Goal: Answer question/provide support

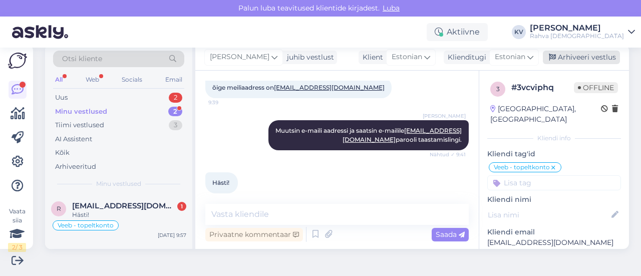
click at [570, 58] on div "Arhiveeri vestlus" at bounding box center [581, 58] width 77 height 14
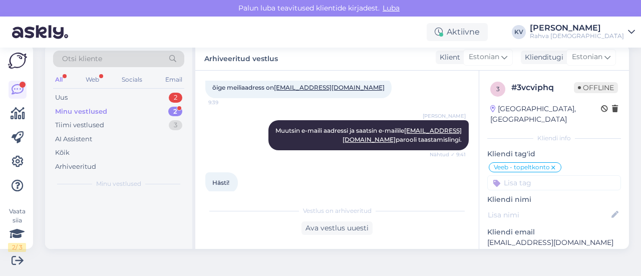
scroll to position [532, 0]
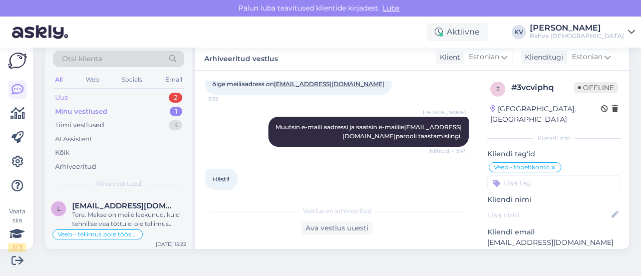
click at [101, 97] on div "Uus 2" at bounding box center [118, 98] width 131 height 14
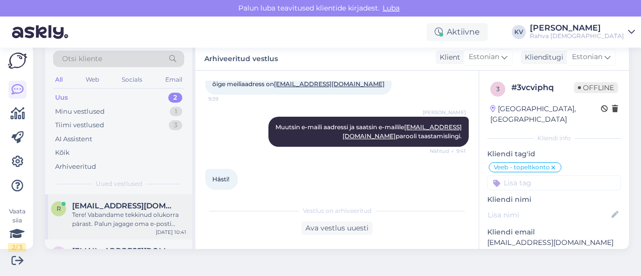
click at [99, 221] on div "Tere! Vabandame tekkinud olukorra pärast. Palun jagage oma e-posti aadressi, mi…" at bounding box center [129, 219] width 114 height 18
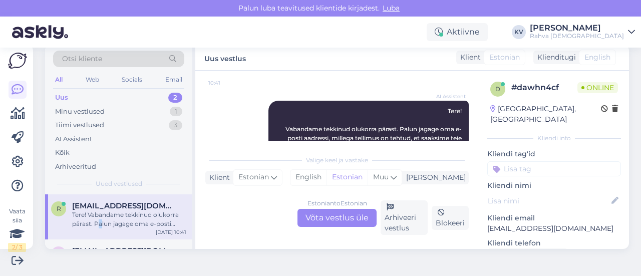
scroll to position [175, 0]
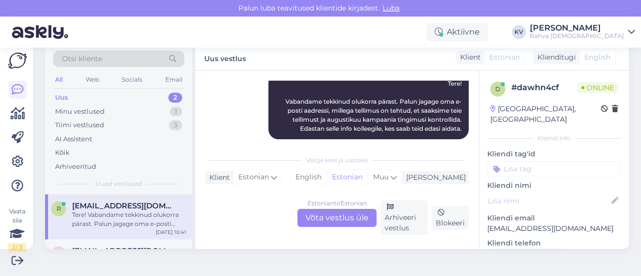
click at [526, 223] on p "[EMAIL_ADDRESS][DOMAIN_NAME]" at bounding box center [554, 228] width 134 height 11
copy p "[EMAIL_ADDRESS][DOMAIN_NAME]"
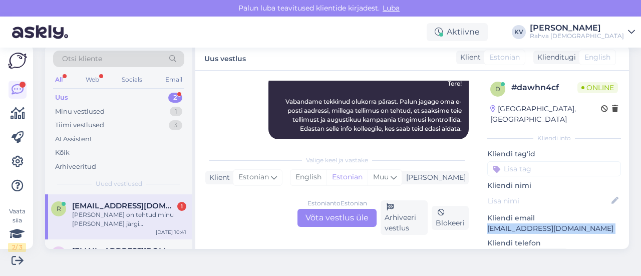
scroll to position [253, 0]
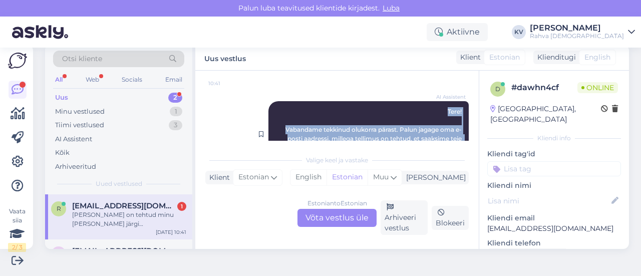
drag, startPoint x: 383, startPoint y: 83, endPoint x: 372, endPoint y: 105, distance: 24.9
click at [371, 103] on div "Vestlus algas [DATE] Miks Mul arvelt 13.99 maha võeti? Alustasin eelmine kuu Au…" at bounding box center [341, 111] width 272 height 60
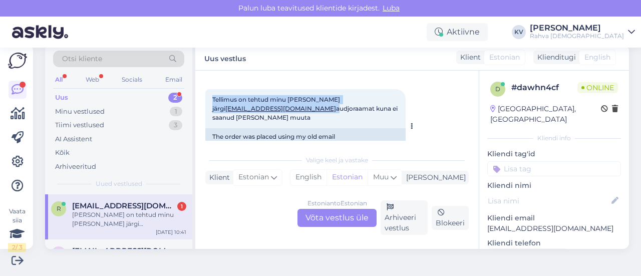
click at [384, 92] on div "[PERSON_NAME] on tehtud minu [PERSON_NAME] järgi [EMAIL_ADDRESS][DOMAIN_NAME] a…" at bounding box center [305, 108] width 200 height 39
drag, startPoint x: 384, startPoint y: 92, endPoint x: 337, endPoint y: 94, distance: 47.1
click at [337, 94] on div "[PERSON_NAME] on tehtud minu [PERSON_NAME] järgi [EMAIL_ADDRESS][DOMAIN_NAME] a…" at bounding box center [305, 108] width 200 height 39
copy span "[EMAIL_ADDRESS][DOMAIN_NAME]"
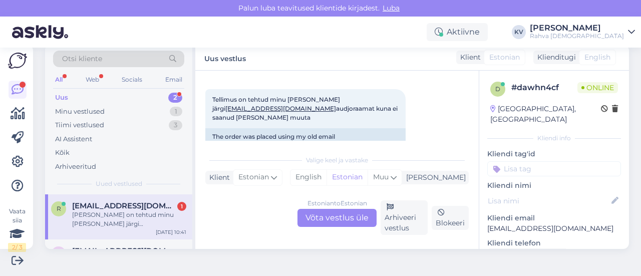
click at [345, 219] on div "Estonian to Estonian Võta vestlus üle" at bounding box center [336, 218] width 79 height 18
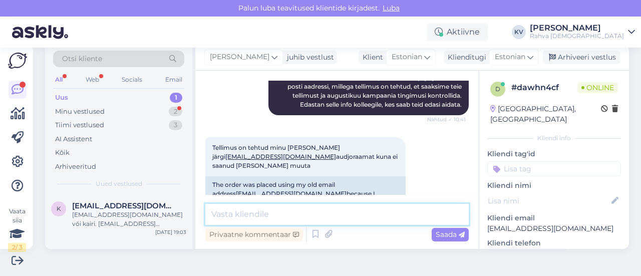
click at [281, 213] on textarea at bounding box center [336, 214] width 263 height 21
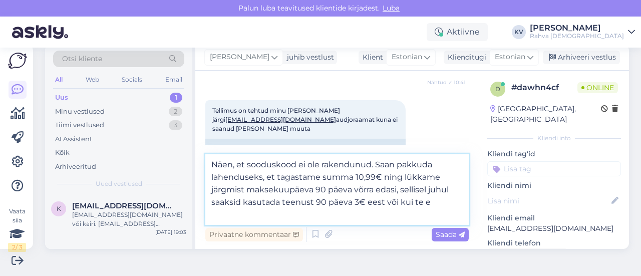
scroll to position [247, 0]
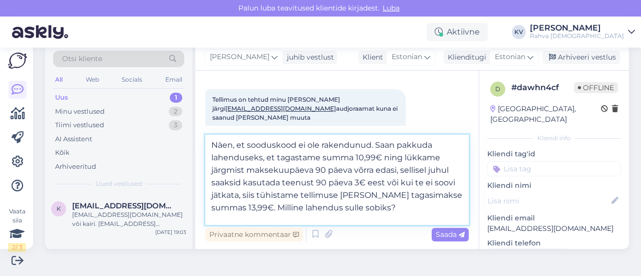
type textarea "Näen, et sooduskood ei ole rakendunud. Saan pakkuda lahenduseks, et tagastame s…"
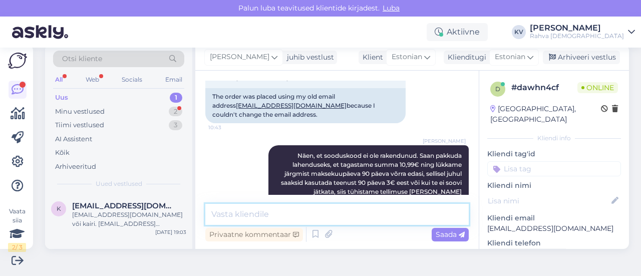
scroll to position [339, 0]
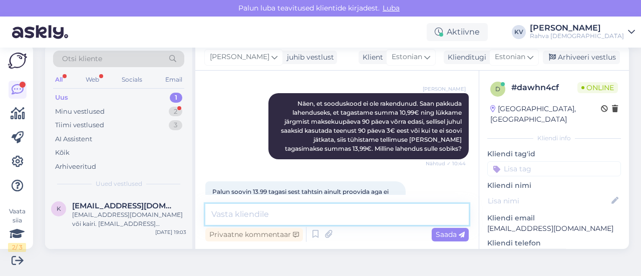
click at [299, 212] on textarea at bounding box center [336, 214] width 263 height 21
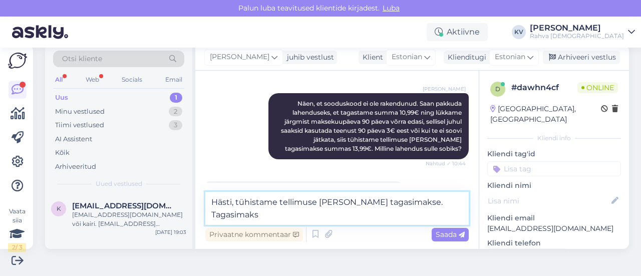
scroll to position [351, 0]
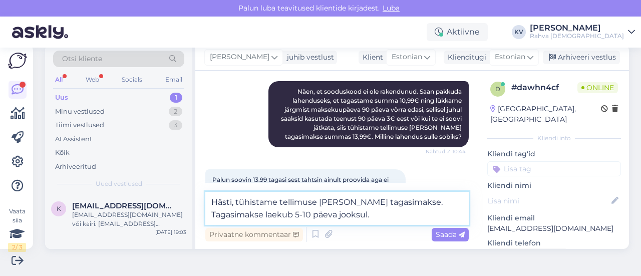
type textarea "Hästi, tühistame tellimuse [PERSON_NAME] tagasimakse. Tagasimakse laekub 5-10 p…"
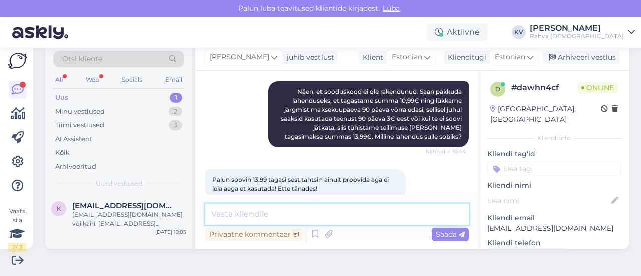
scroll to position [391, 0]
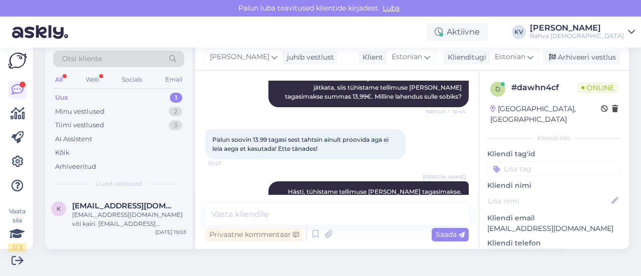
click at [495, 163] on input at bounding box center [554, 168] width 134 height 15
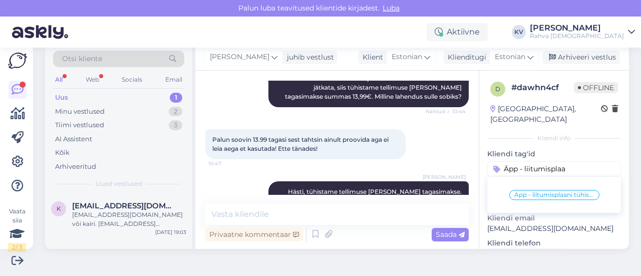
type input "Äpp - liitumisplaa"
click at [522, 192] on span "Äpp - liitumisplaani tühistamine" at bounding box center [554, 195] width 80 height 6
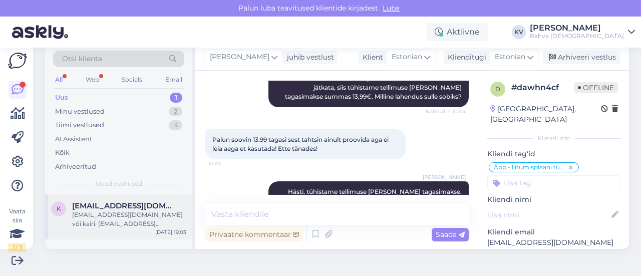
click at [111, 217] on div "[EMAIL_ADDRESS][DOMAIN_NAME] või kairi. [EMAIL_ADDRESS][DOMAIN_NAME]" at bounding box center [129, 219] width 114 height 18
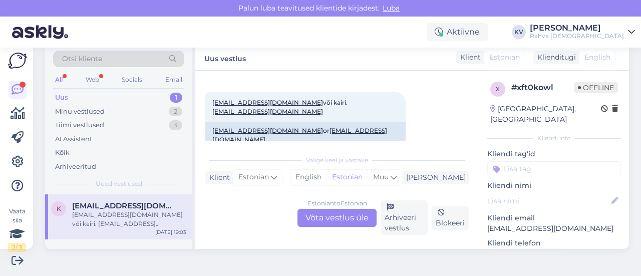
scroll to position [208, 0]
drag, startPoint x: 354, startPoint y: 101, endPoint x: 302, endPoint y: 104, distance: 52.7
click at [302, 104] on div "[EMAIL_ADDRESS][DOMAIN_NAME] või kairi. [EMAIL_ADDRESS][DOMAIN_NAME] 19:03" at bounding box center [305, 107] width 200 height 30
copy link "[EMAIL_ADDRESS][DOMAIN_NAME]"
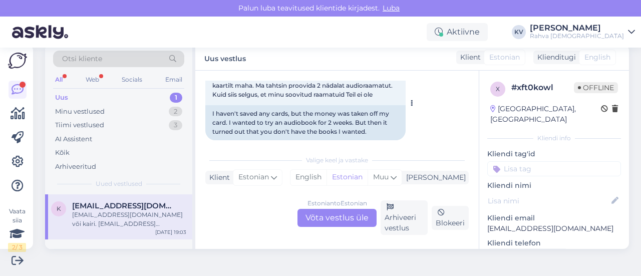
scroll to position [58, 0]
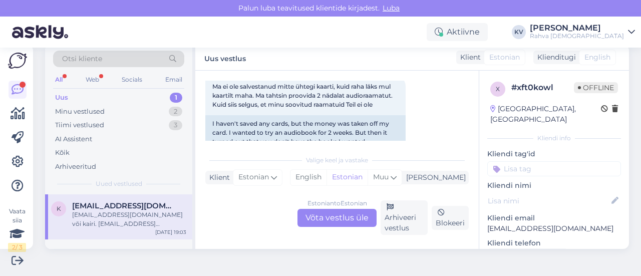
click at [363, 217] on div "Estonian to Estonian Võta vestlus üle" at bounding box center [336, 218] width 79 height 18
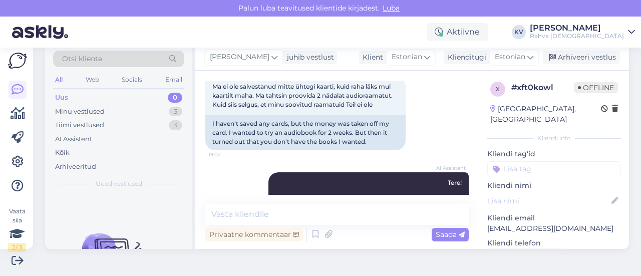
click at [519, 223] on p "[EMAIL_ADDRESS][DOMAIN_NAME]" at bounding box center [554, 228] width 134 height 11
copy p "[EMAIL_ADDRESS][DOMAIN_NAME]"
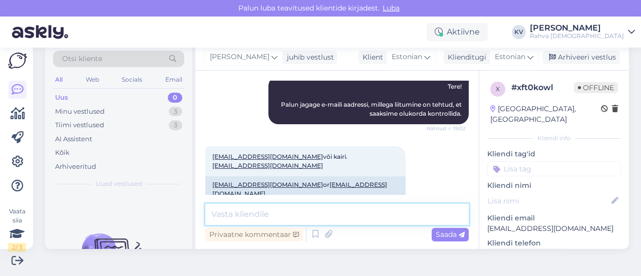
click at [255, 214] on textarea at bounding box center [336, 214] width 263 height 21
click at [364, 217] on textarea "Liitumine oli teil tehtud e-mailiga" at bounding box center [336, 214] width 263 height 21
drag, startPoint x: 359, startPoint y: 217, endPoint x: 252, endPoint y: 218, distance: 107.1
click at [252, 218] on textarea "Liitumine oli teil tehtud e-mailiga" at bounding box center [336, 214] width 263 height 21
paste textarea "[EMAIL_ADDRESS][DOMAIN_NAME]"
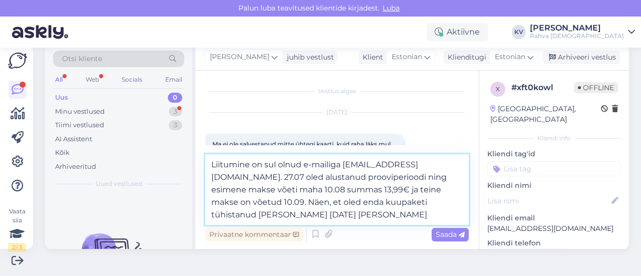
scroll to position [50, 0]
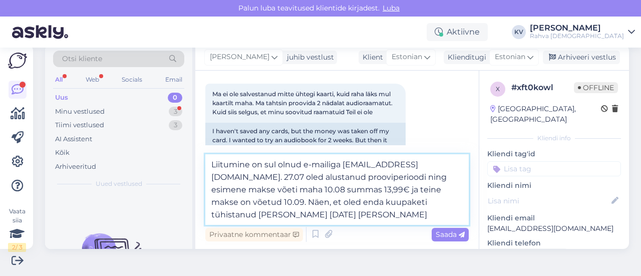
drag, startPoint x: 455, startPoint y: 203, endPoint x: 440, endPoint y: 203, distance: 15.5
click at [440, 203] on textarea "Liitumine on sul olnud e-mailiga [EMAIL_ADDRESS][DOMAIN_NAME]. 27.07 oled alust…" at bounding box center [336, 189] width 263 height 71
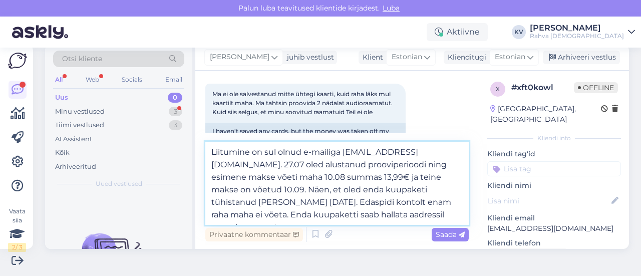
type textarea "Liitumine on sul olnud e-mailiga [EMAIL_ADDRESS][DOMAIN_NAME]. 27.07 oled alust…"
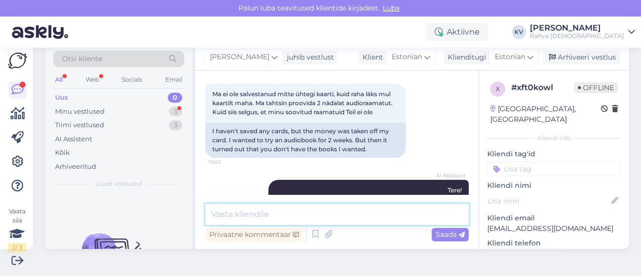
scroll to position [263, 0]
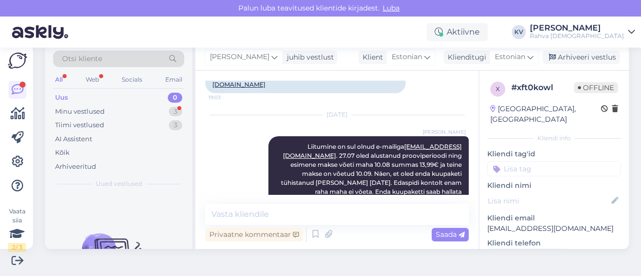
click at [529, 161] on input at bounding box center [554, 168] width 134 height 15
type input "Äpp - liitumis"
click at [519, 192] on span "Äpp - liitumisplaani tühistamine" at bounding box center [554, 195] width 80 height 6
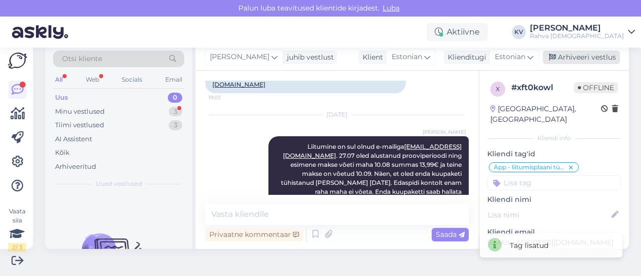
click at [587, 56] on div "Arhiveeri vestlus" at bounding box center [581, 58] width 77 height 14
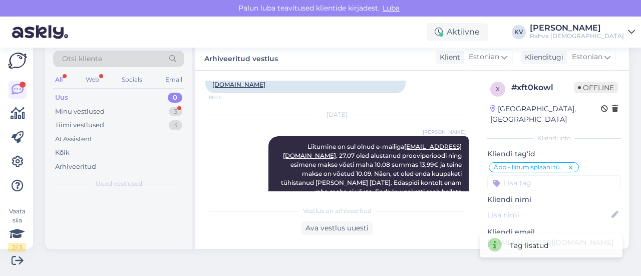
scroll to position [266, 0]
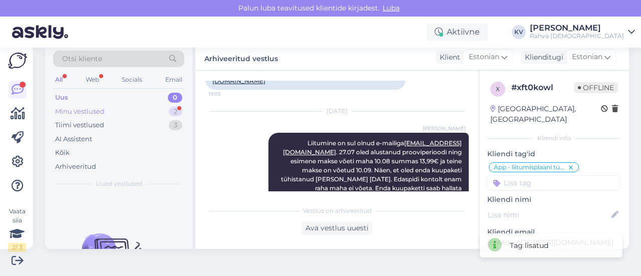
click at [109, 108] on div "Minu vestlused 2" at bounding box center [118, 112] width 131 height 14
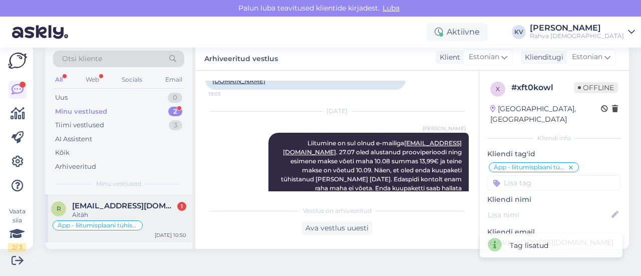
click at [117, 208] on span "[EMAIL_ADDRESS][DOMAIN_NAME]" at bounding box center [124, 205] width 104 height 9
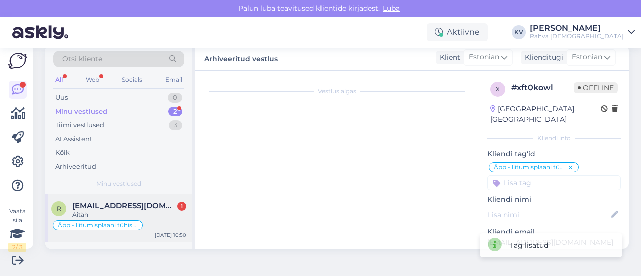
scroll to position [434, 0]
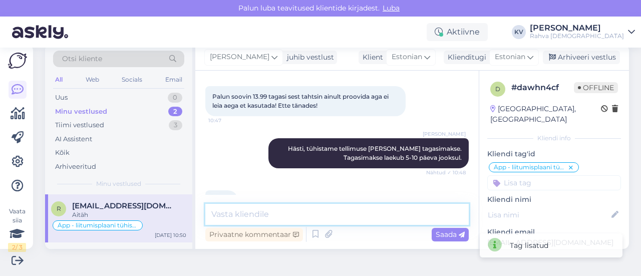
click at [282, 209] on textarea at bounding box center [336, 214] width 263 height 21
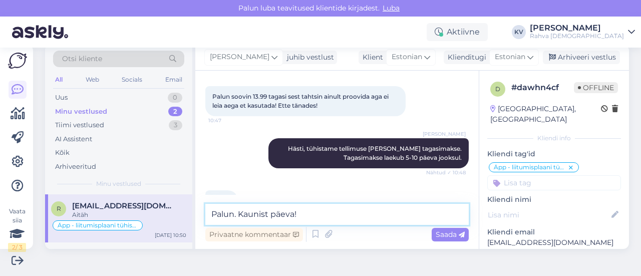
type textarea "Palun. Kaunist päeva!"
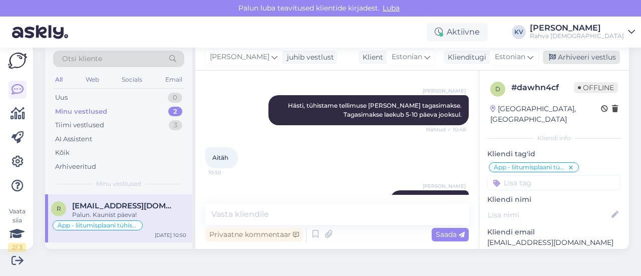
click at [579, 63] on div "Arhiveeri vestlus" at bounding box center [581, 58] width 77 height 14
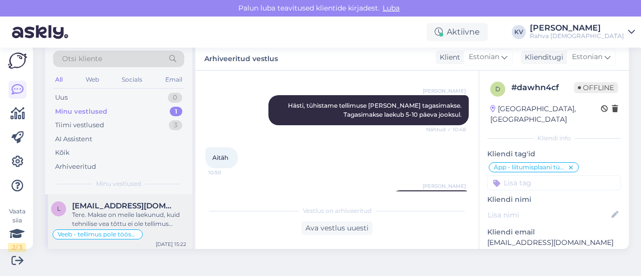
click at [159, 217] on div "Tere. Makse on meile laekunud, kuid tehnilise vea tõttu ei ole tellimus töösse …" at bounding box center [129, 219] width 114 height 18
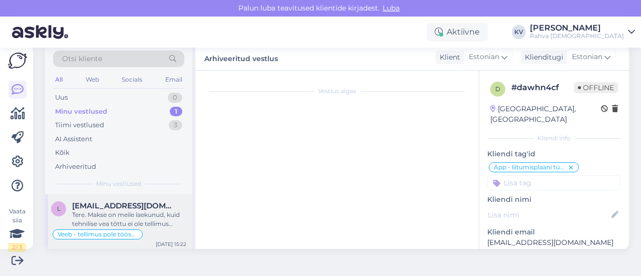
scroll to position [387, 0]
